Goal: Find specific page/section: Find specific page/section

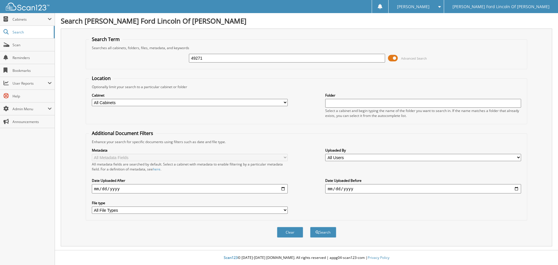
type input "49271"
click at [310, 227] on button "Search" at bounding box center [323, 232] width 26 height 11
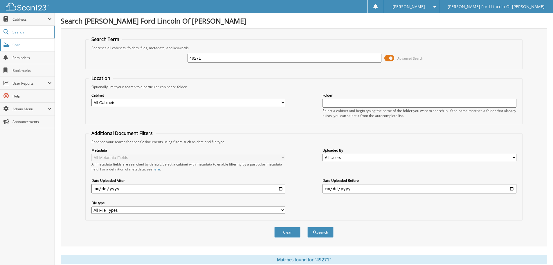
click at [20, 47] on span "Scan" at bounding box center [31, 44] width 39 height 5
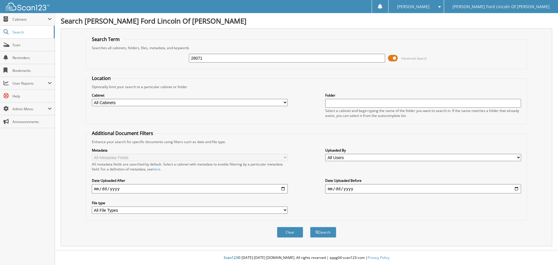
type input "28071"
click at [310, 227] on button "Search" at bounding box center [323, 232] width 26 height 11
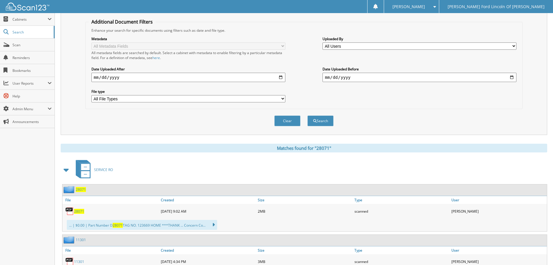
scroll to position [116, 0]
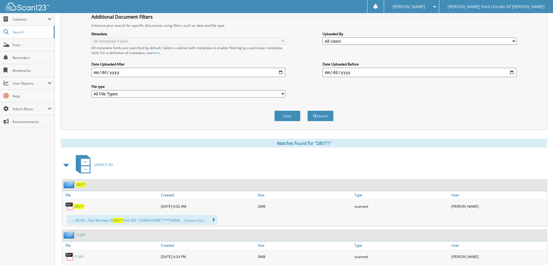
click at [79, 204] on span "28071" at bounding box center [79, 206] width 10 height 5
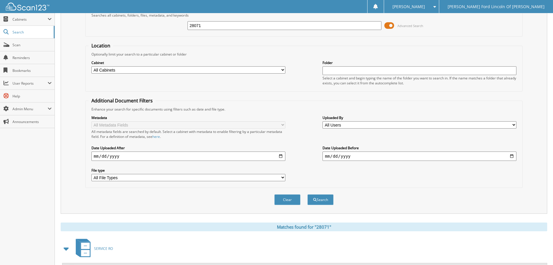
scroll to position [0, 0]
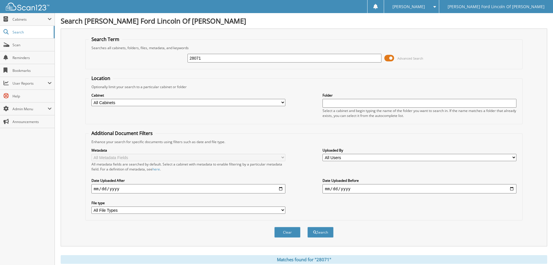
drag, startPoint x: 230, startPoint y: 58, endPoint x: 148, endPoint y: 58, distance: 82.2
click at [148, 58] on div "28071 Advanced Search" at bounding box center [304, 58] width 431 height 16
type input "51103"
click at [308, 227] on button "Search" at bounding box center [321, 232] width 26 height 11
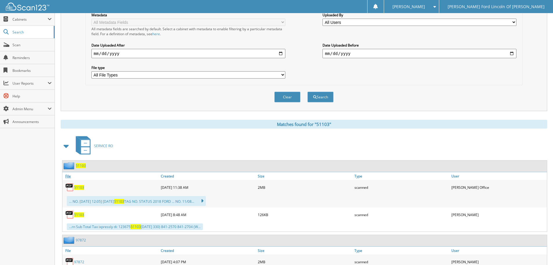
scroll to position [145, 0]
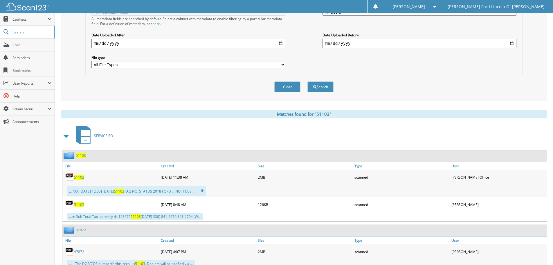
click at [80, 205] on span "51103" at bounding box center [79, 204] width 10 height 5
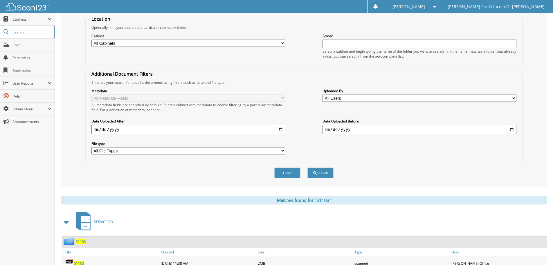
scroll to position [0, 0]
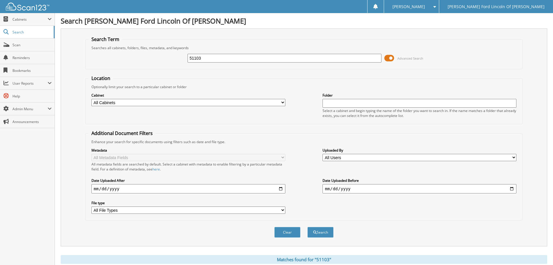
drag, startPoint x: 234, startPoint y: 55, endPoint x: 158, endPoint y: 56, distance: 75.5
click at [159, 56] on div "51103 Advanced Search" at bounding box center [304, 58] width 431 height 16
type input "28814"
click at [308, 227] on button "Search" at bounding box center [321, 232] width 26 height 11
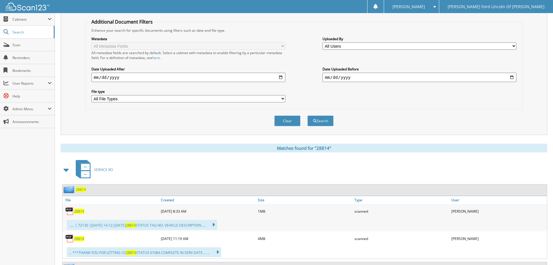
scroll to position [116, 0]
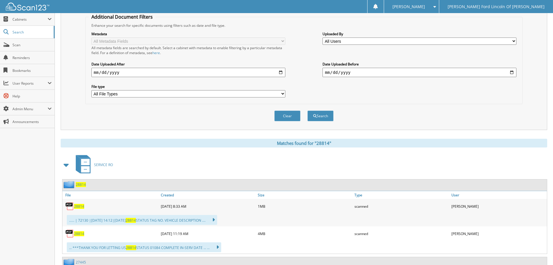
click at [81, 207] on span "28814" at bounding box center [79, 206] width 10 height 5
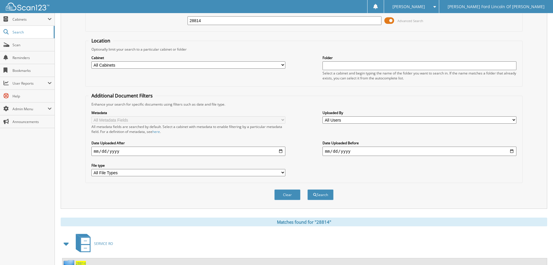
scroll to position [0, 0]
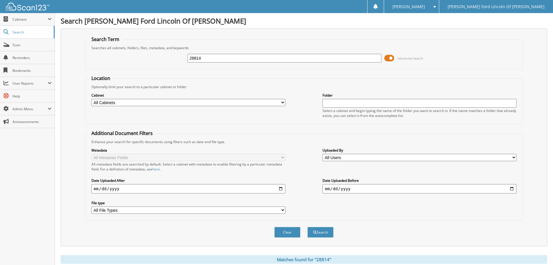
drag, startPoint x: 222, startPoint y: 59, endPoint x: 150, endPoint y: 44, distance: 73.4
click at [162, 45] on fieldset "Search Term Searches all cabinets, folders, files, metadata, and keywords 28814…" at bounding box center [303, 52] width 437 height 33
type input "30483"
click at [308, 227] on button "Search" at bounding box center [321, 232] width 26 height 11
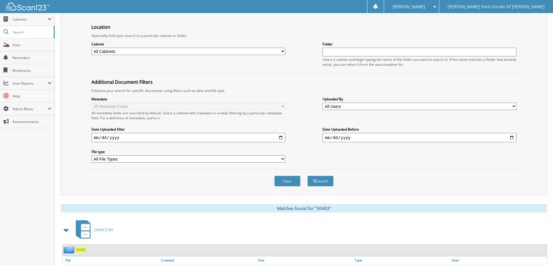
scroll to position [116, 0]
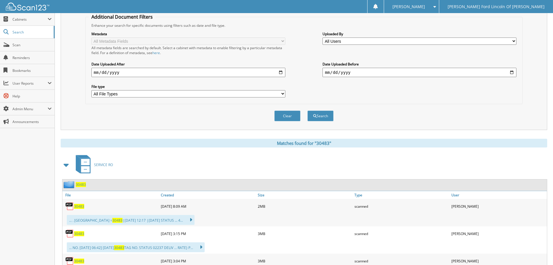
click at [78, 205] on span "30483" at bounding box center [79, 206] width 10 height 5
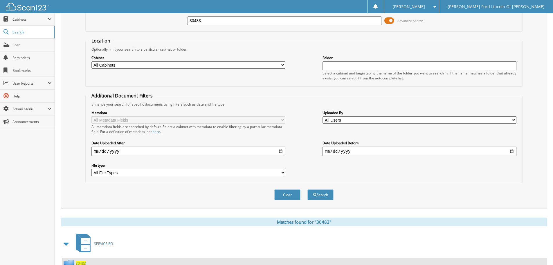
scroll to position [0, 0]
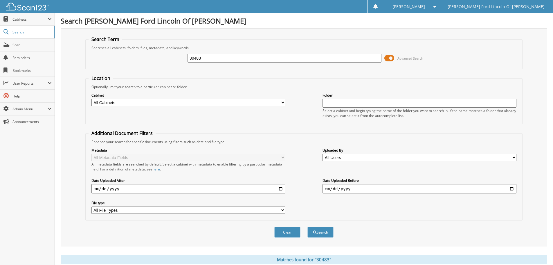
drag, startPoint x: 235, startPoint y: 60, endPoint x: 175, endPoint y: 53, distance: 60.0
click at [175, 53] on div "30483 Advanced Search" at bounding box center [304, 58] width 431 height 16
type input "30542"
click at [308, 227] on button "Search" at bounding box center [321, 232] width 26 height 11
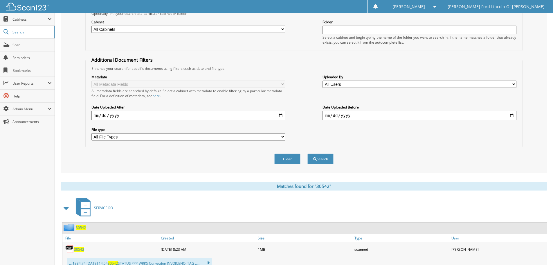
scroll to position [116, 0]
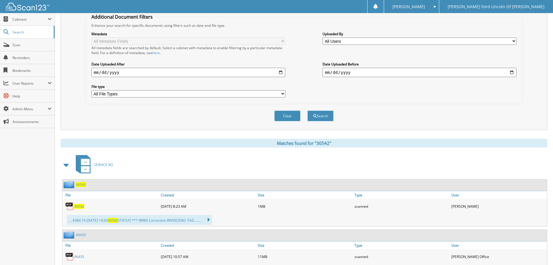
click at [76, 207] on span "30542" at bounding box center [79, 206] width 10 height 5
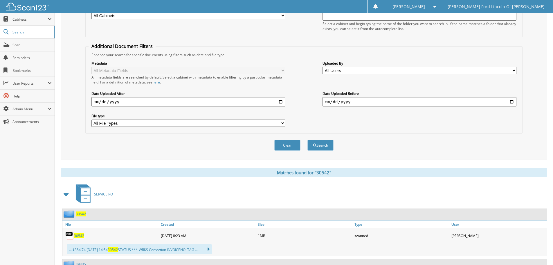
scroll to position [0, 0]
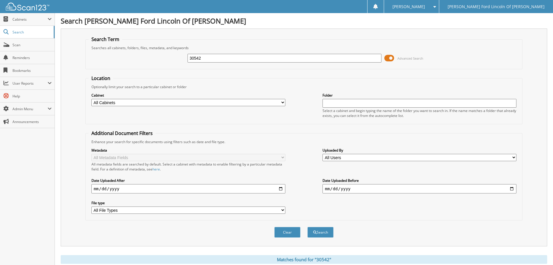
drag, startPoint x: 214, startPoint y: 56, endPoint x: 156, endPoint y: 55, distance: 58.1
click at [157, 55] on div "30542 Advanced Search" at bounding box center [304, 58] width 431 height 16
type input "31727"
click at [308, 227] on button "Search" at bounding box center [321, 232] width 26 height 11
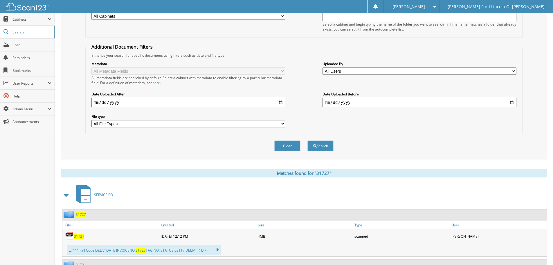
scroll to position [87, 0]
click at [78, 233] on span "31727" at bounding box center [79, 235] width 10 height 5
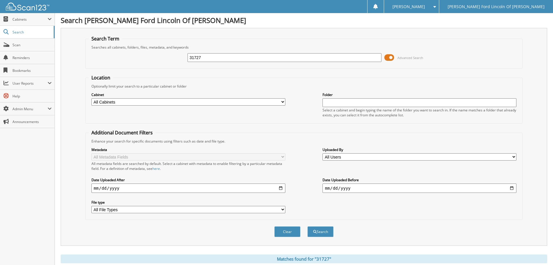
scroll to position [0, 0]
drag, startPoint x: 211, startPoint y: 57, endPoint x: 155, endPoint y: 52, distance: 55.7
click at [155, 52] on div "31727 Advanced Search" at bounding box center [304, 58] width 431 height 16
type input "31727"
drag, startPoint x: 145, startPoint y: 56, endPoint x: 323, endPoint y: 93, distance: 181.9
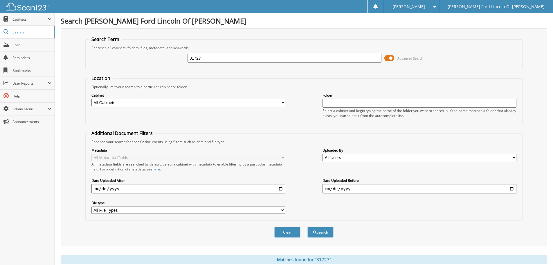
click at [147, 56] on div "31727 Advanced Search" at bounding box center [304, 58] width 431 height 16
click at [324, 231] on button "Search" at bounding box center [321, 232] width 26 height 11
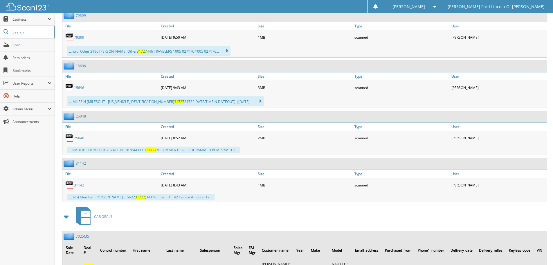
scroll to position [504, 0]
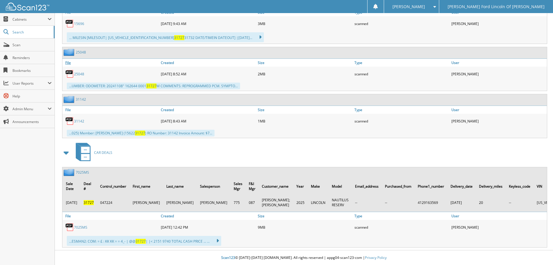
click at [66, 148] on span at bounding box center [66, 152] width 8 height 10
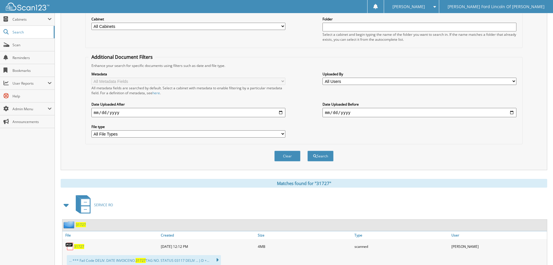
scroll to position [0, 0]
